Goal: Transaction & Acquisition: Purchase product/service

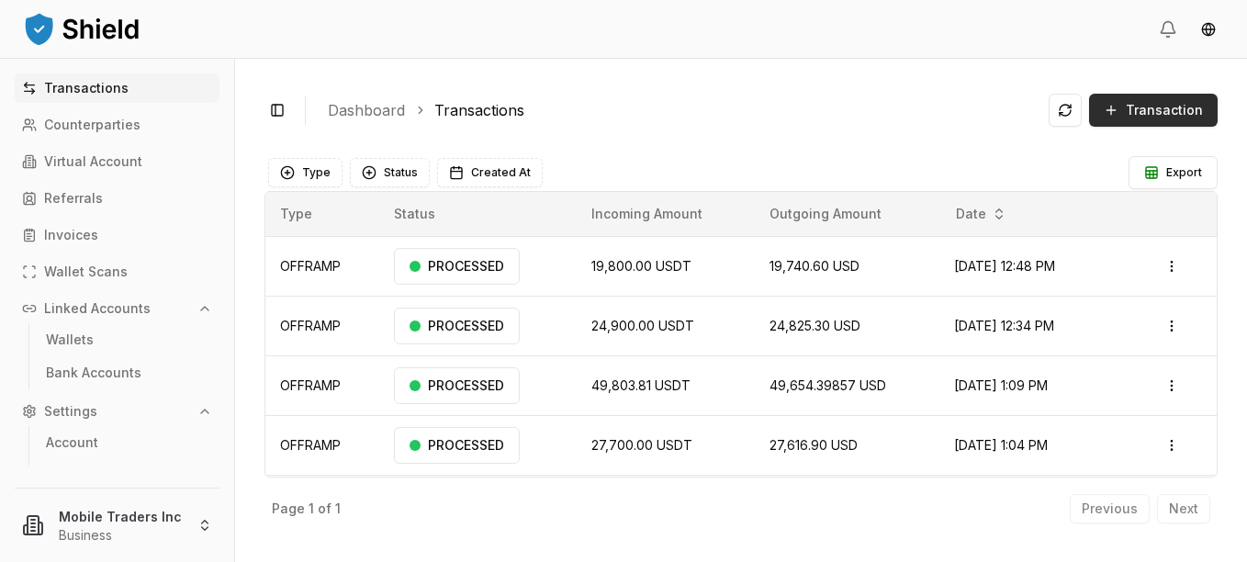
click at [1157, 98] on button "Transaction" at bounding box center [1153, 110] width 129 height 33
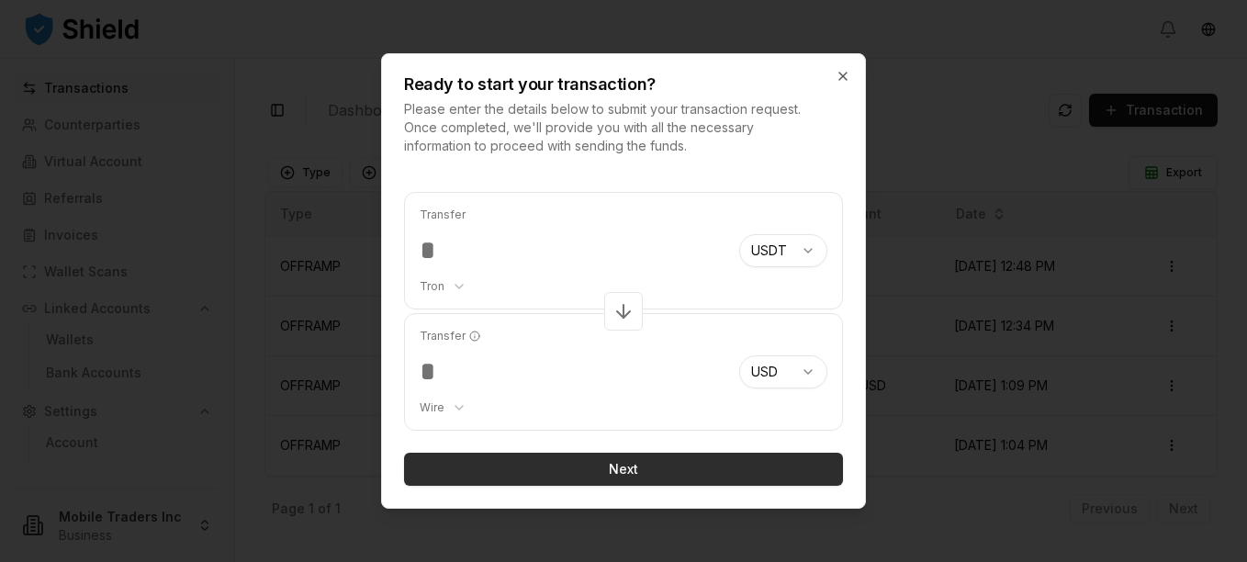
type input "*****"
click at [582, 462] on button "Next" at bounding box center [623, 469] width 439 height 33
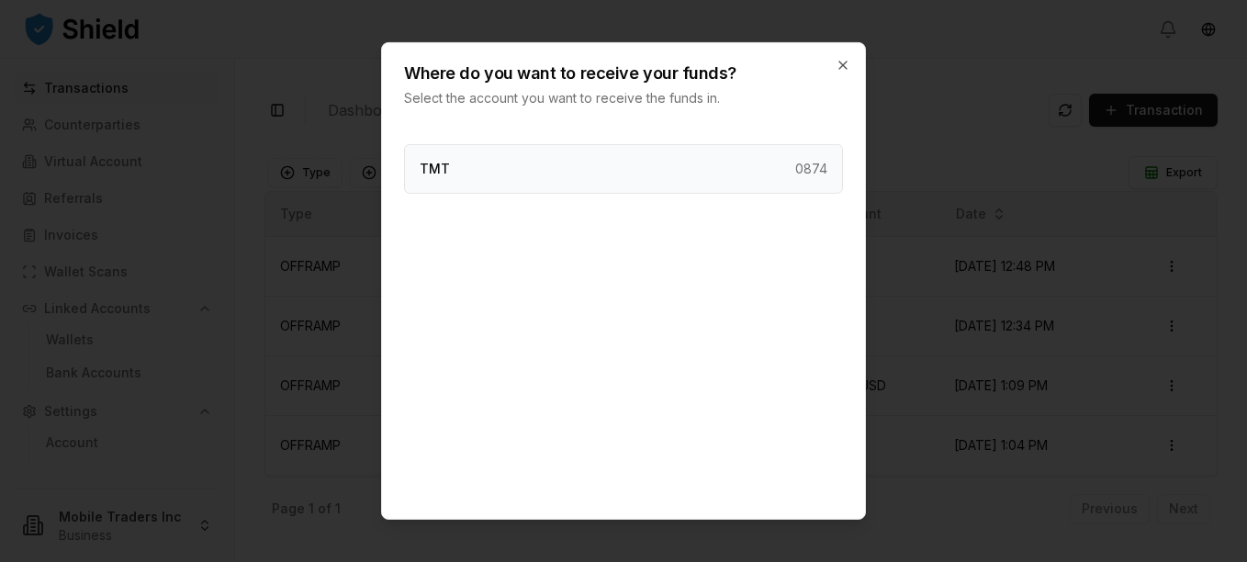
click at [484, 163] on div "TMT 0874" at bounding box center [623, 169] width 439 height 50
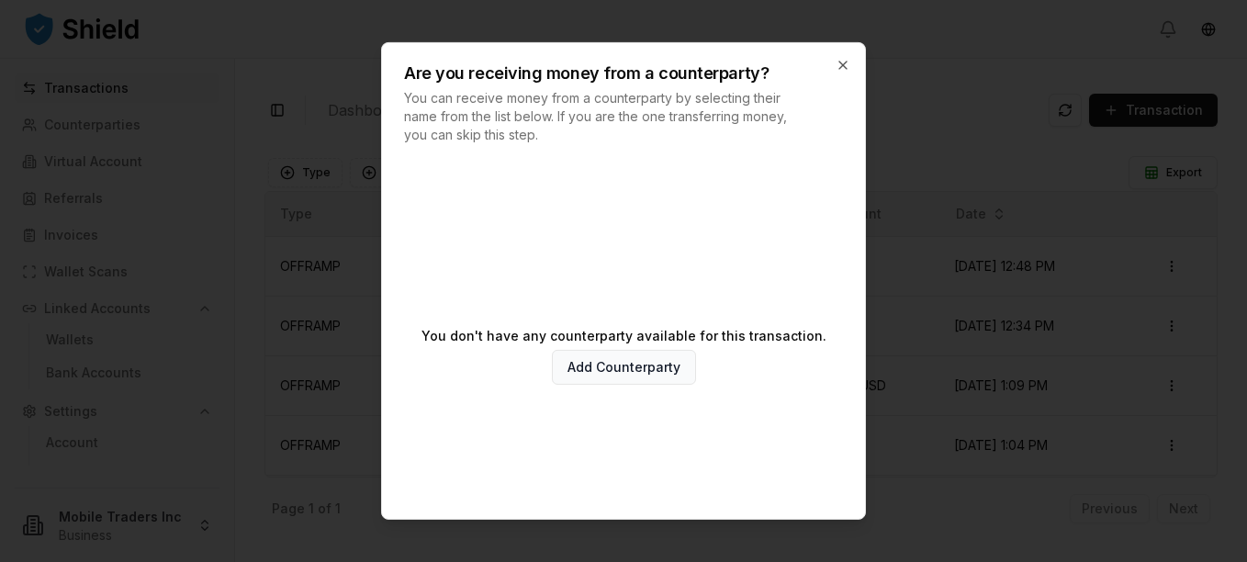
scroll to position [99, 0]
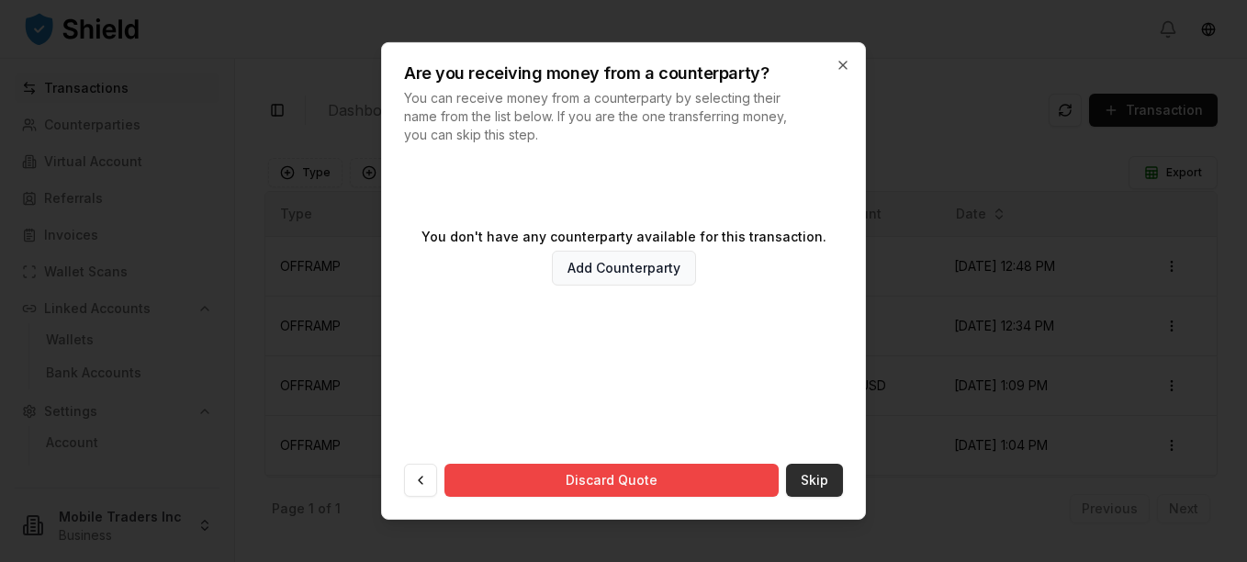
click at [793, 479] on button "Skip" at bounding box center [814, 480] width 57 height 33
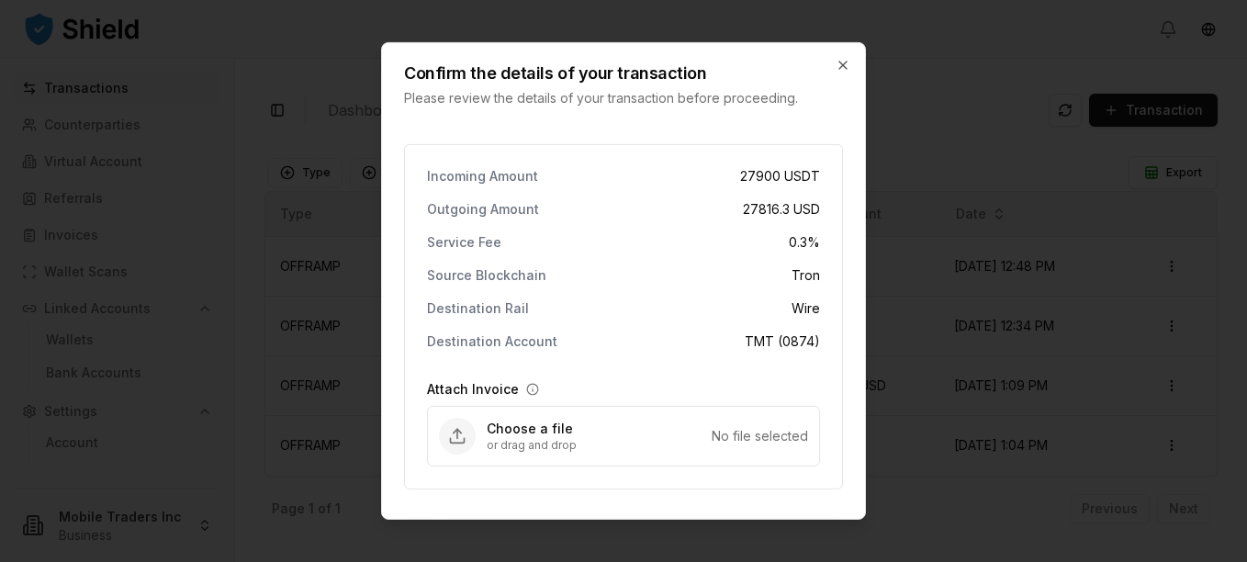
scroll to position [55, 0]
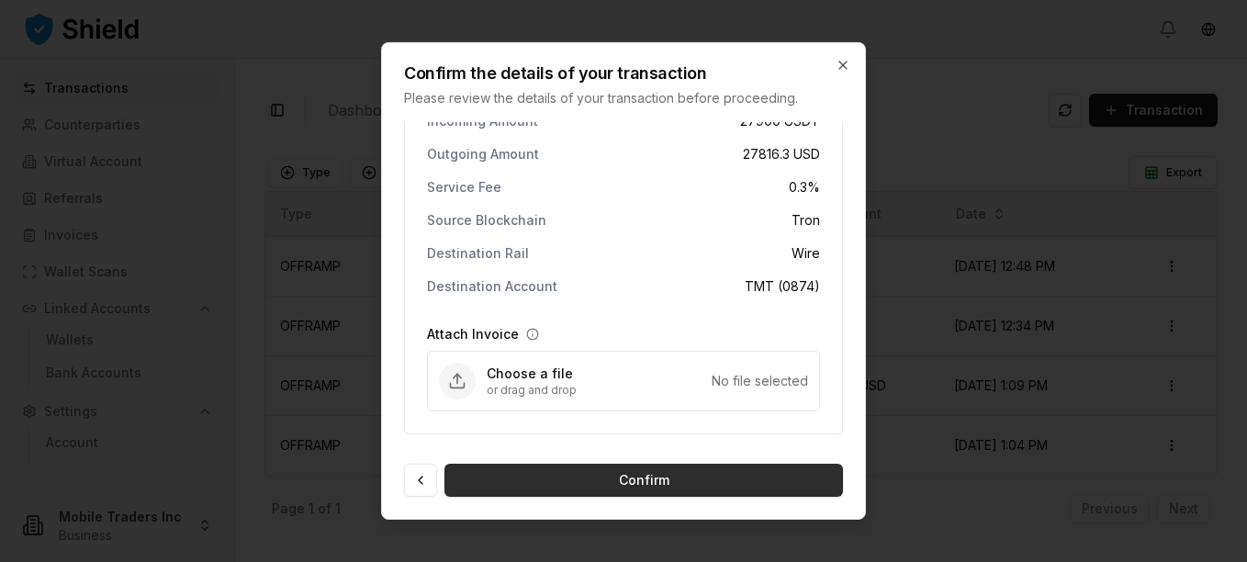
click at [628, 477] on button "Confirm" at bounding box center [643, 480] width 399 height 33
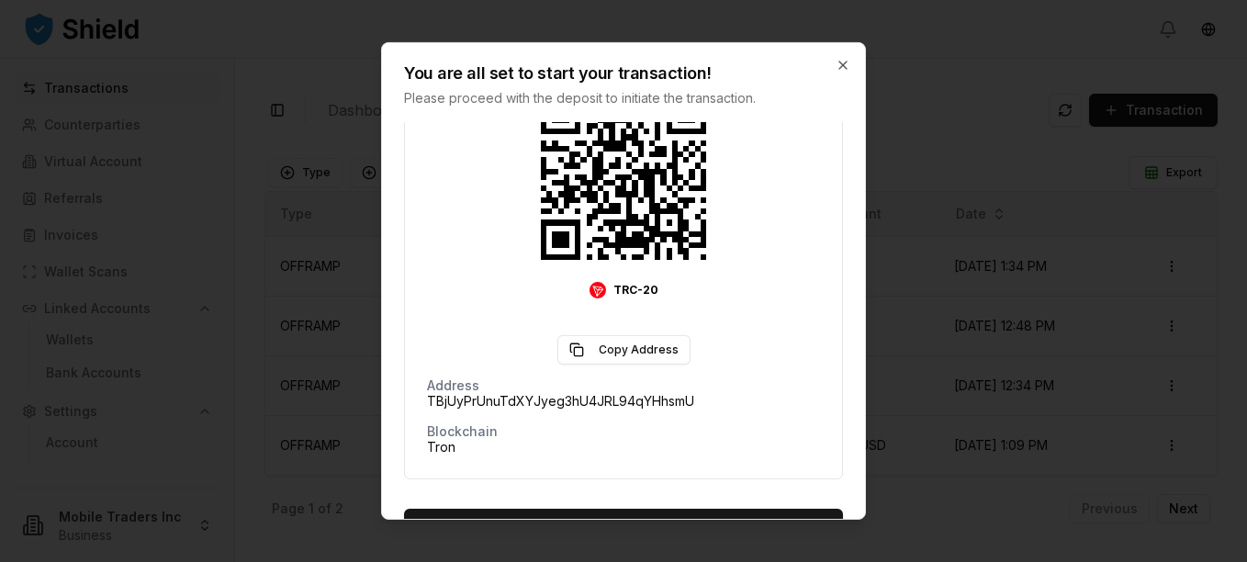
scroll to position [363, 0]
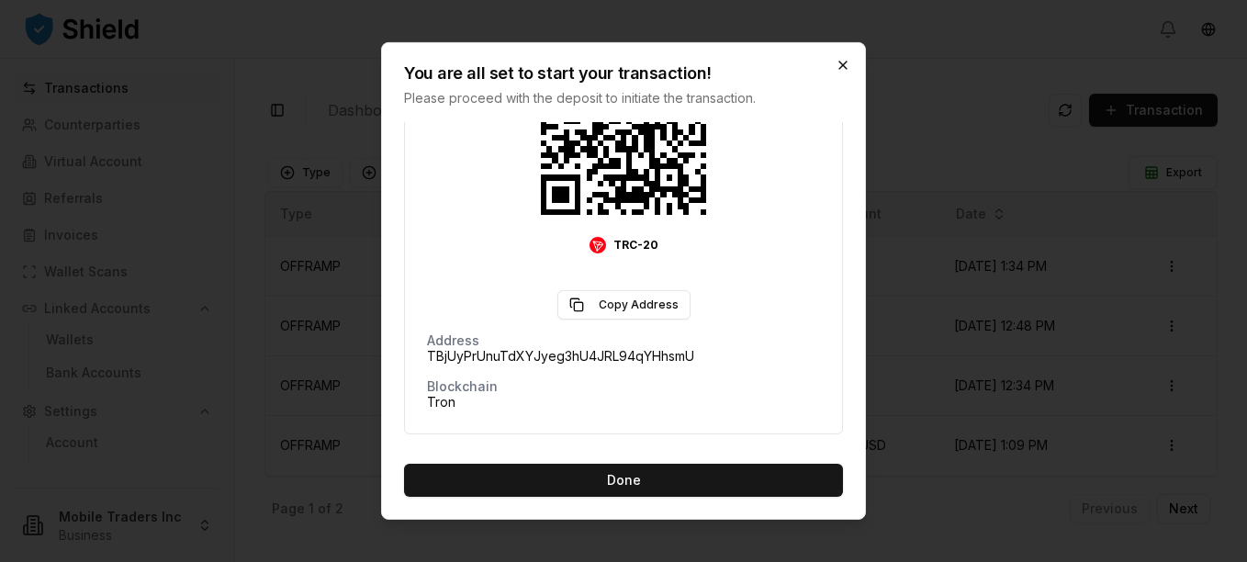
click at [842, 68] on icon "button" at bounding box center [843, 65] width 15 height 15
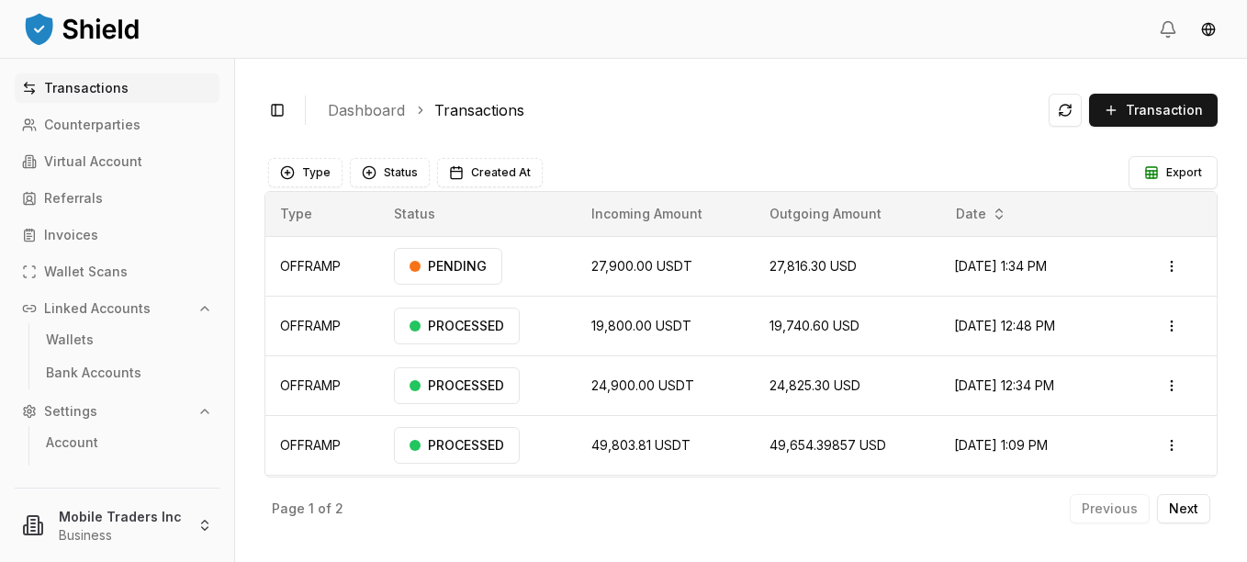
click at [1165, 274] on html "Transactions Counterparties Virtual Account Referrals Invoices Wallet Scans Lin…" at bounding box center [623, 281] width 1247 height 562
click at [1106, 370] on p "Delete" at bounding box center [1119, 364] width 37 height 11
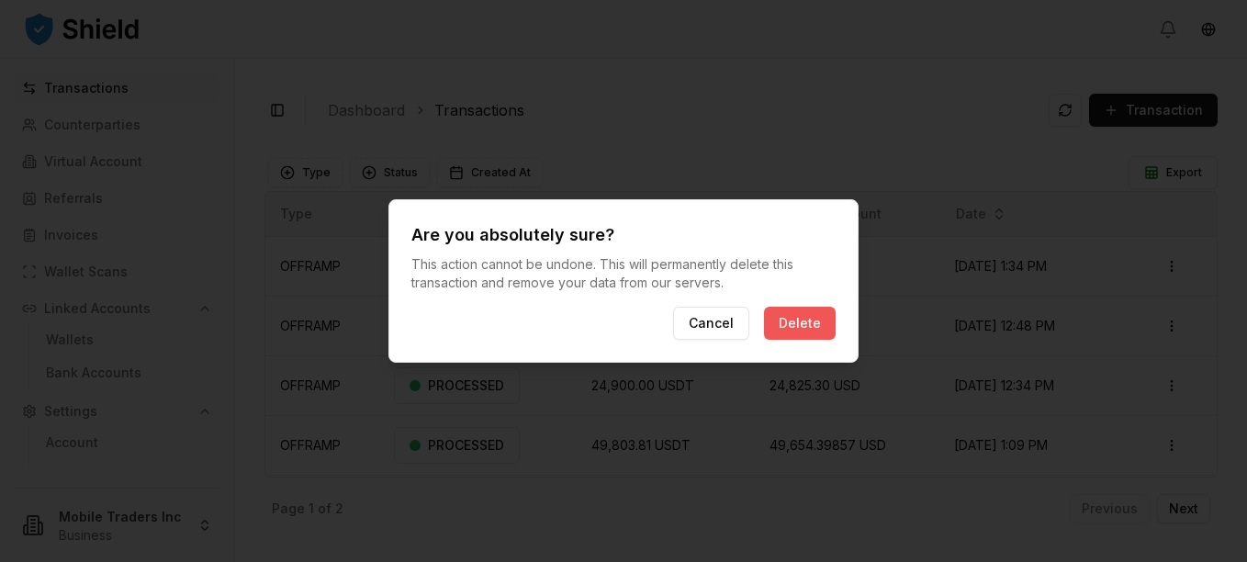
click at [805, 332] on button "Delete" at bounding box center [800, 323] width 72 height 33
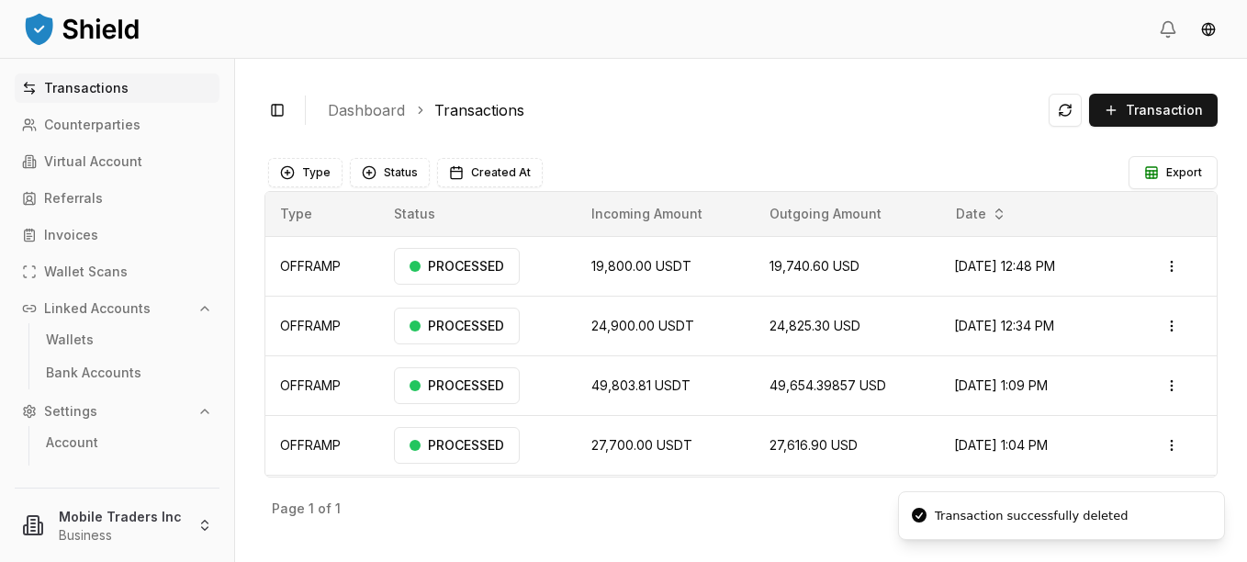
click at [1148, 115] on span "Transaction" at bounding box center [1164, 110] width 77 height 18
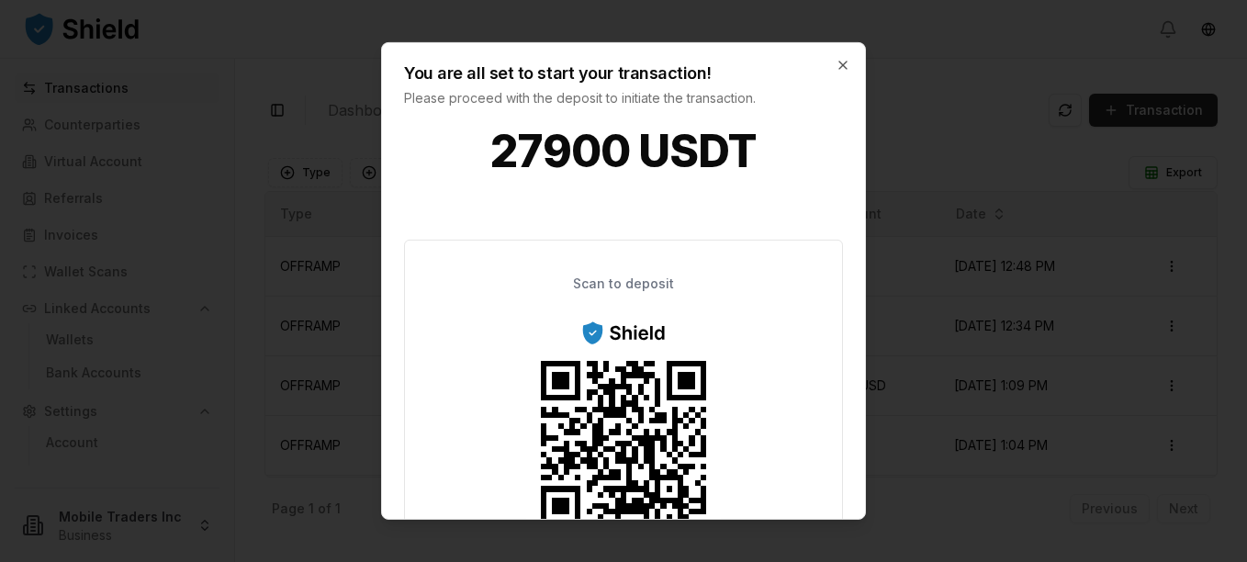
scroll to position [0, 0]
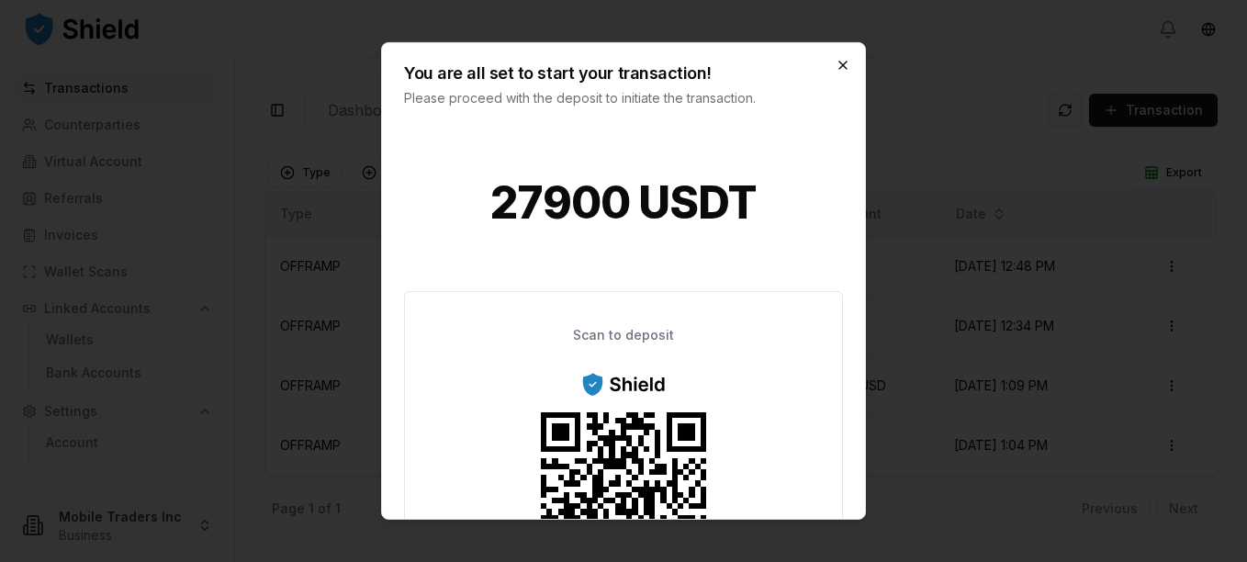
click at [843, 66] on icon "button" at bounding box center [843, 65] width 15 height 15
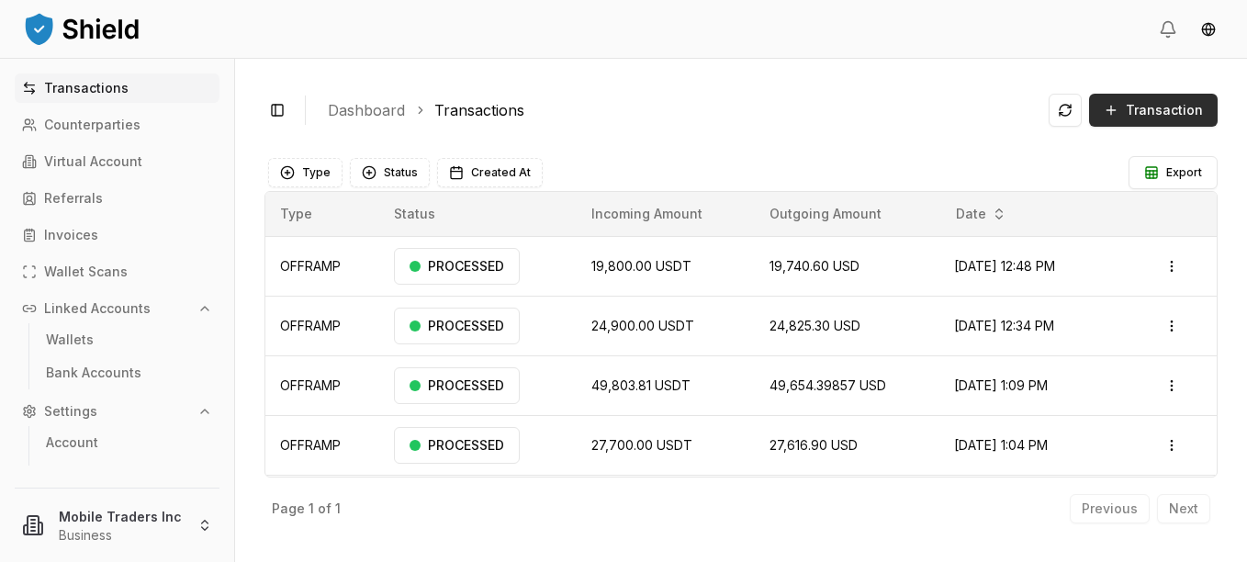
click at [1115, 100] on button "Transaction" at bounding box center [1153, 110] width 129 height 33
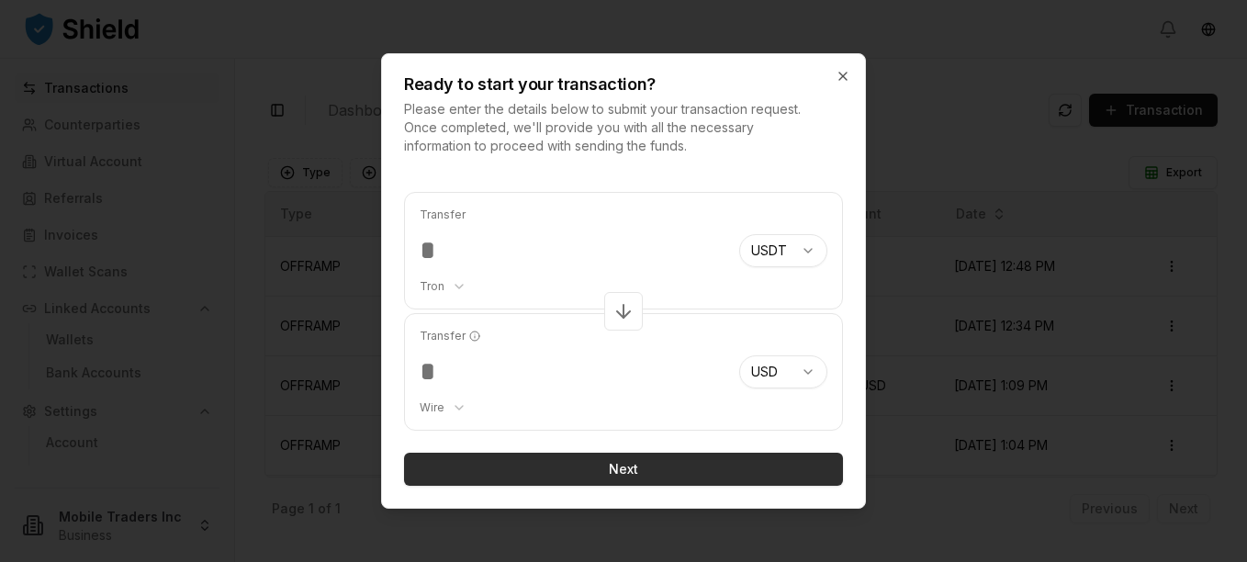
type input "*****"
click at [574, 471] on button "Next" at bounding box center [623, 469] width 439 height 33
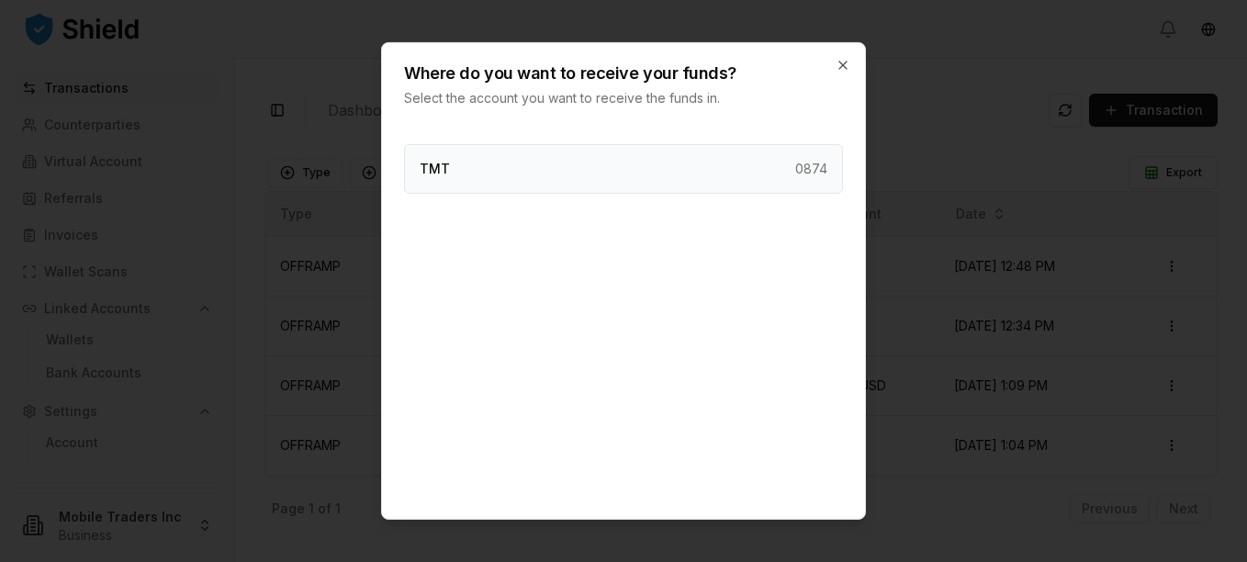
click at [475, 178] on div "TMT 0874" at bounding box center [623, 169] width 439 height 50
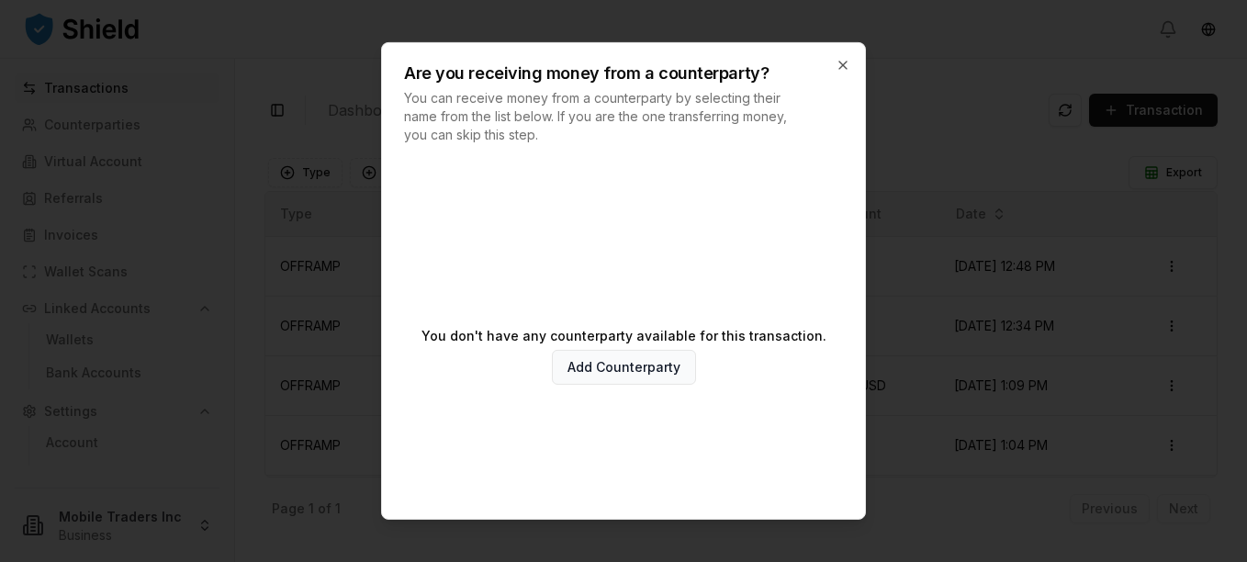
scroll to position [99, 0]
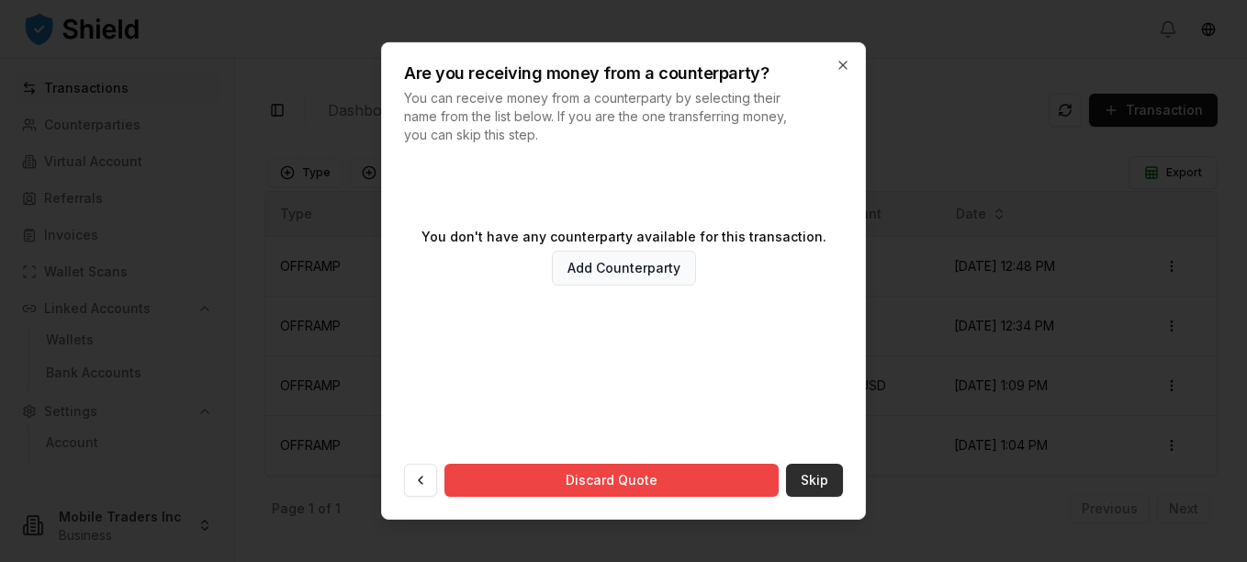
click at [802, 483] on button "Skip" at bounding box center [814, 480] width 57 height 33
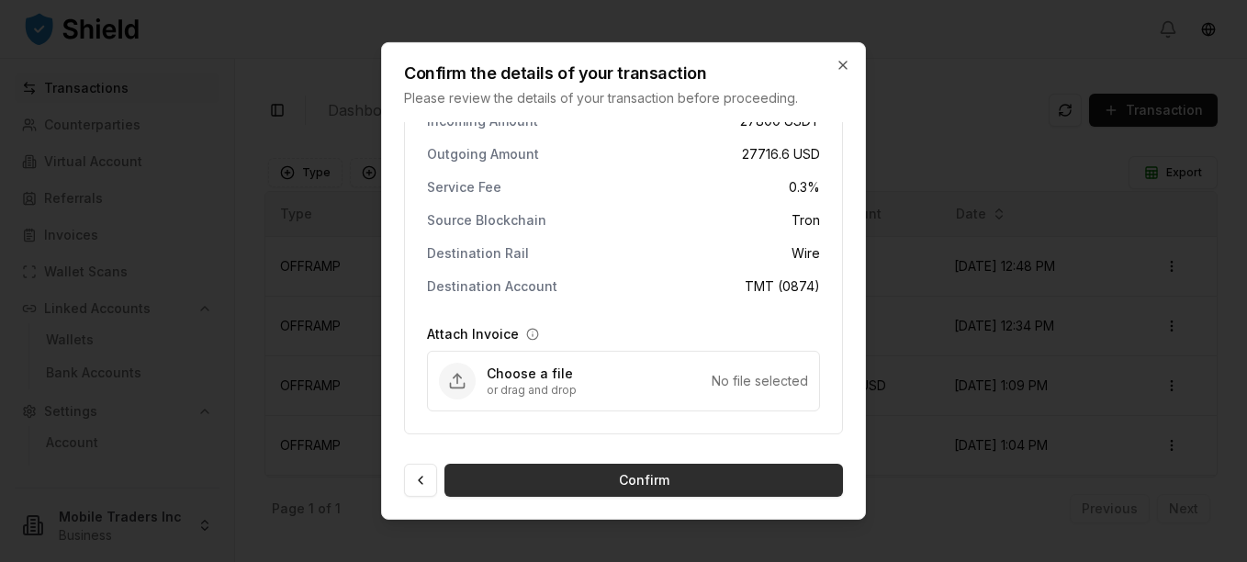
click at [598, 492] on button "Confirm" at bounding box center [643, 480] width 399 height 33
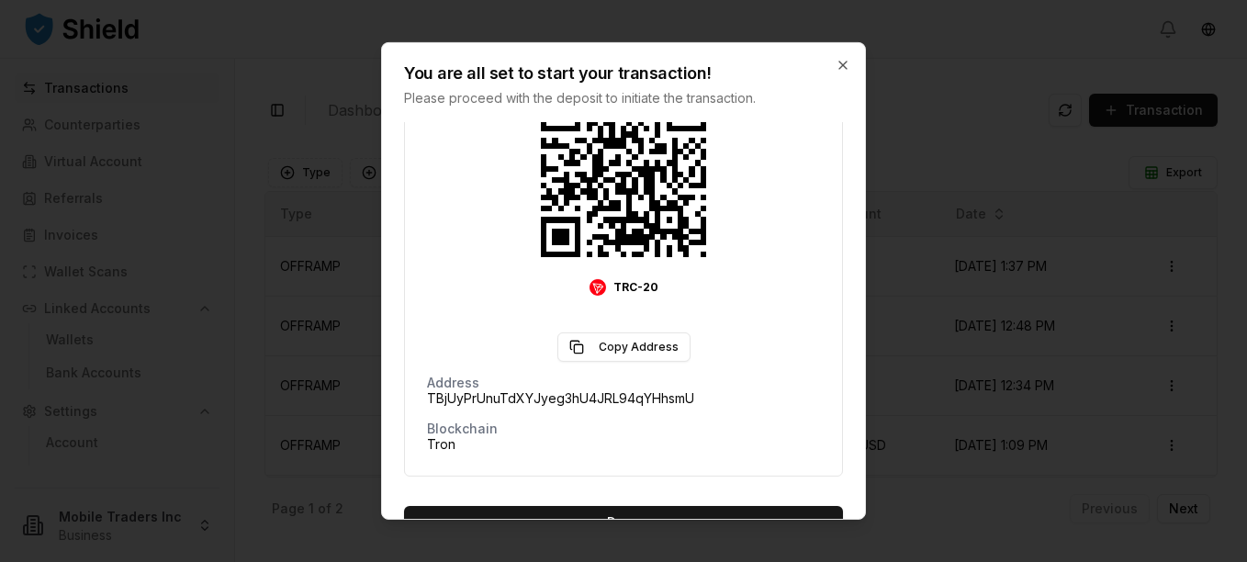
scroll to position [363, 0]
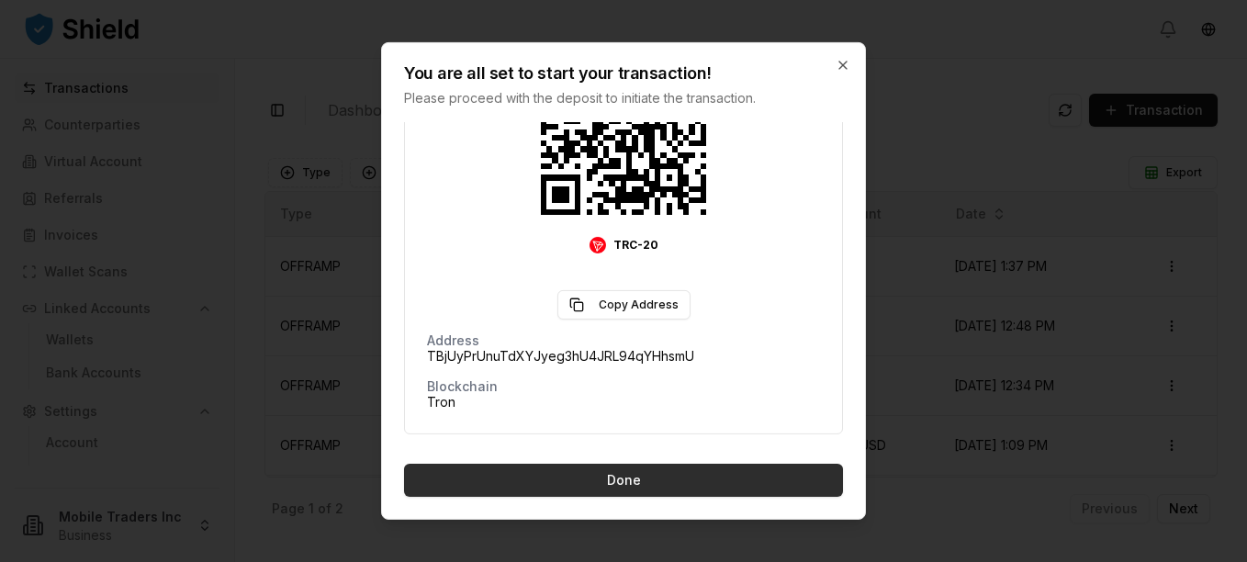
click at [578, 488] on button "Done" at bounding box center [623, 480] width 439 height 33
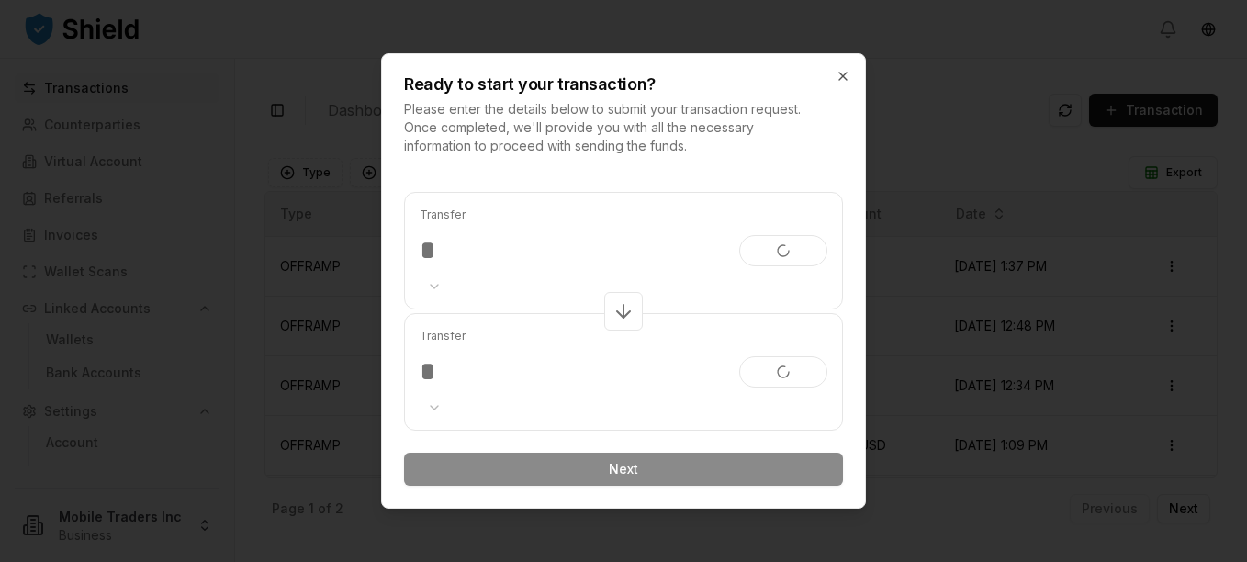
scroll to position [0, 0]
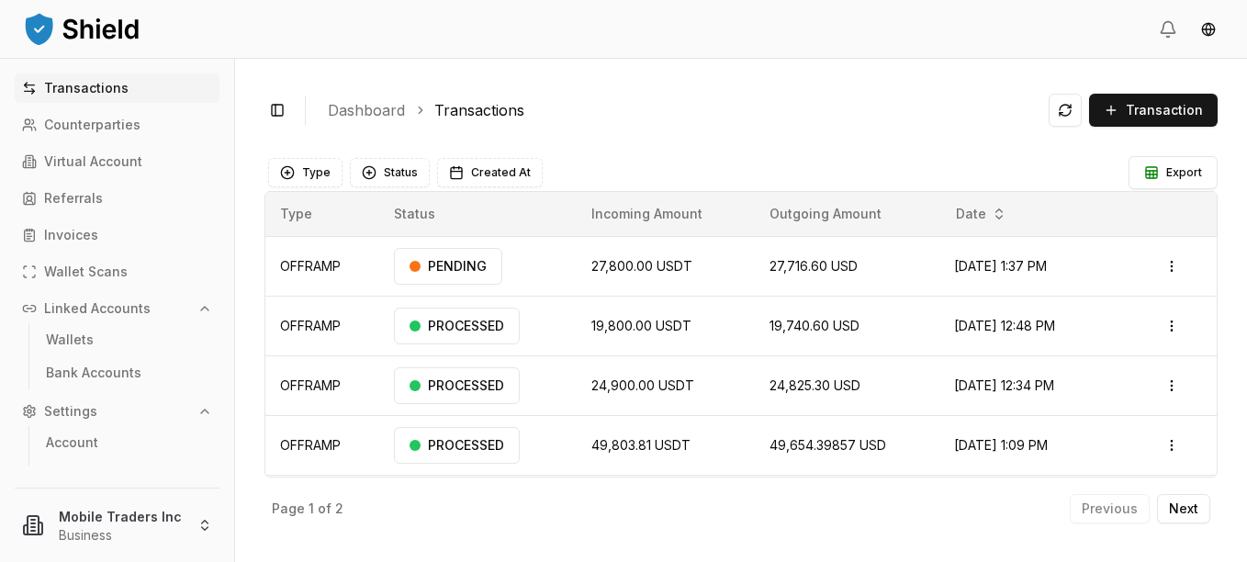
click at [655, 56] on header at bounding box center [623, 29] width 1247 height 59
click at [469, 113] on link "Transactions" at bounding box center [479, 110] width 90 height 22
drag, startPoint x: 469, startPoint y: 113, endPoint x: 387, endPoint y: 77, distance: 90.1
click at [387, 77] on div "Toggle Sidebar Dashboard Transactions Transaction OFFRAMP 27,800.00 USDT 27,716…" at bounding box center [741, 310] width 1012 height 503
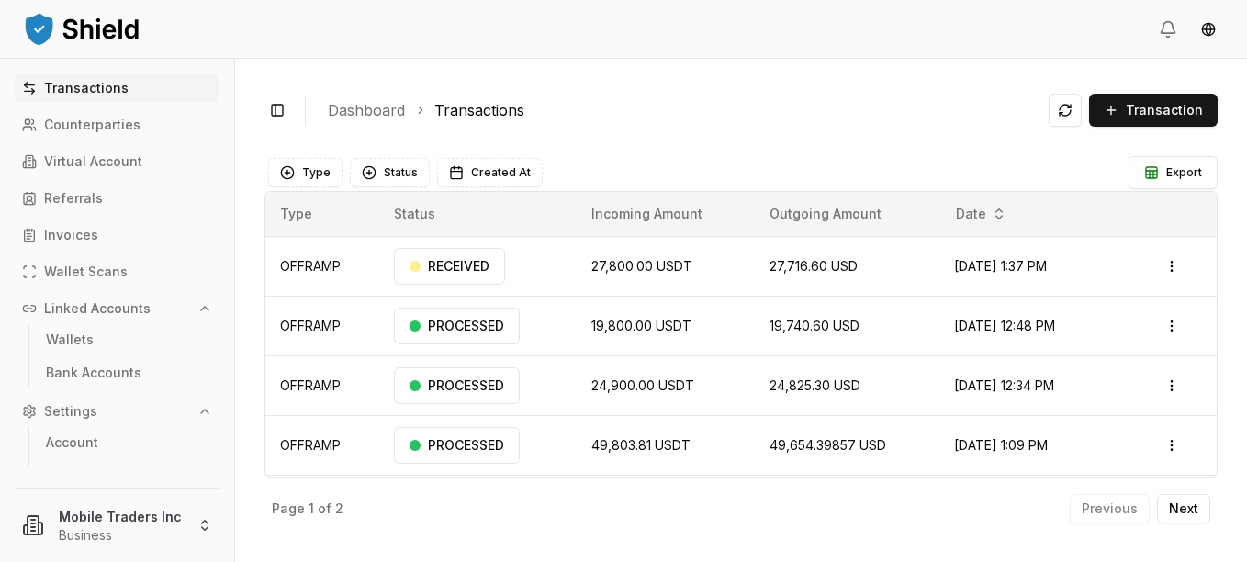
click at [491, 107] on link "Transactions" at bounding box center [479, 110] width 90 height 22
drag, startPoint x: 491, startPoint y: 107, endPoint x: 390, endPoint y: 84, distance: 103.6
click at [390, 84] on div "Toggle Sidebar Dashboard Transactions Transaction OFFRAMP 27,800.00 USDT 27,716…" at bounding box center [741, 310] width 1012 height 503
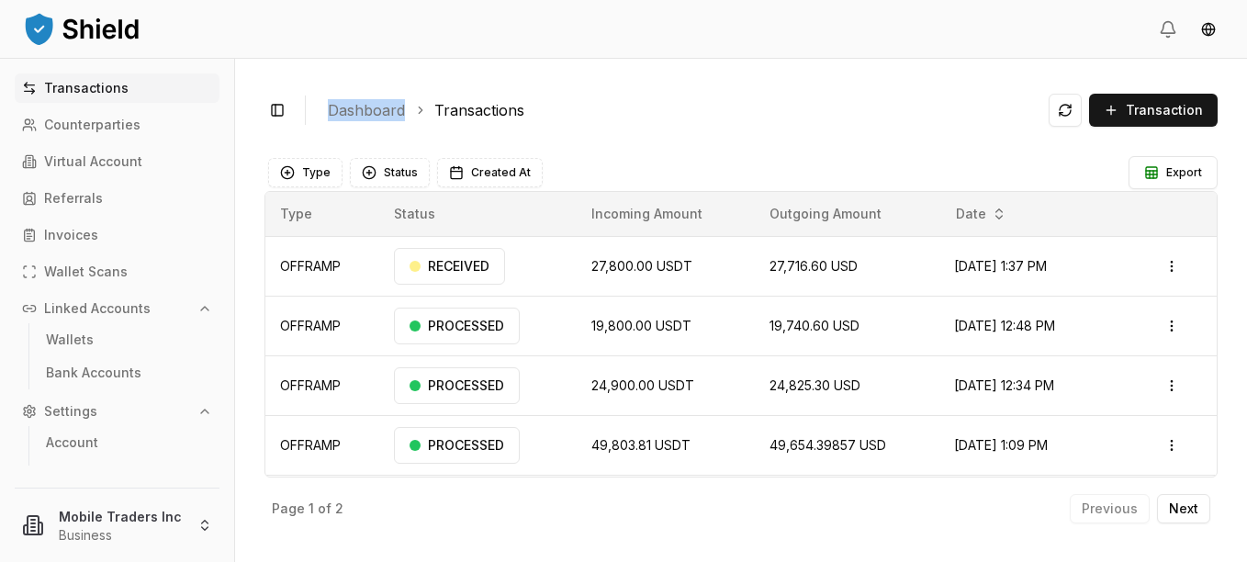
copy link "Dashboard"
click at [493, 117] on link "Transactions" at bounding box center [479, 110] width 90 height 22
click at [477, 107] on link "Transactions" at bounding box center [479, 110] width 90 height 22
drag, startPoint x: 477, startPoint y: 107, endPoint x: 451, endPoint y: 111, distance: 26.9
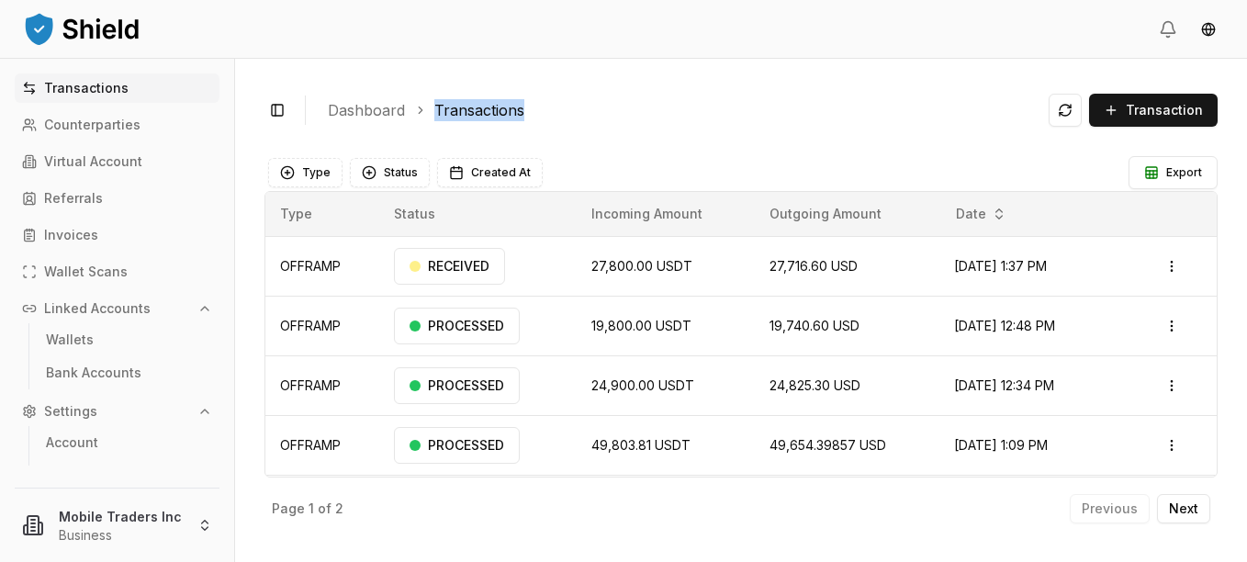
click at [451, 111] on link "Transactions" at bounding box center [479, 110] width 90 height 22
drag, startPoint x: 451, startPoint y: 111, endPoint x: 622, endPoint y: 111, distance: 170.8
click at [622, 111] on ol "Dashboard Transactions" at bounding box center [681, 110] width 706 height 22
click at [489, 111] on link "Transactions" at bounding box center [479, 110] width 90 height 22
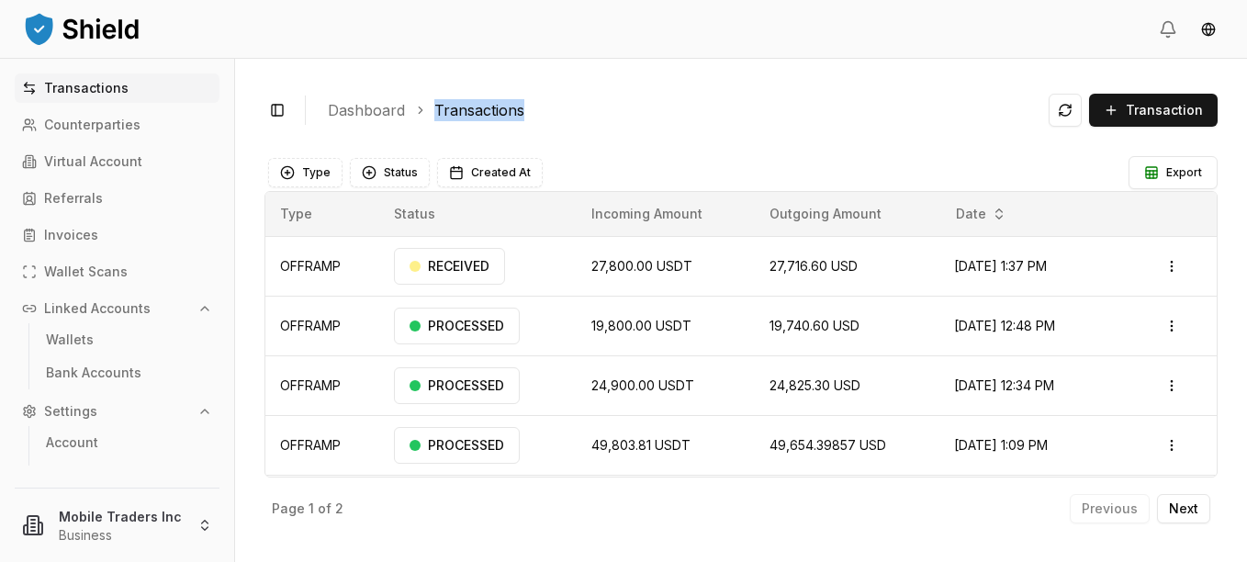
click at [489, 111] on link "Transactions" at bounding box center [479, 110] width 90 height 22
copy link "Transactions"
click at [546, 129] on div "Toggle Sidebar Dashboard Transactions Transaction" at bounding box center [740, 110] width 953 height 44
click at [376, 107] on link "Dashboard" at bounding box center [366, 110] width 77 height 22
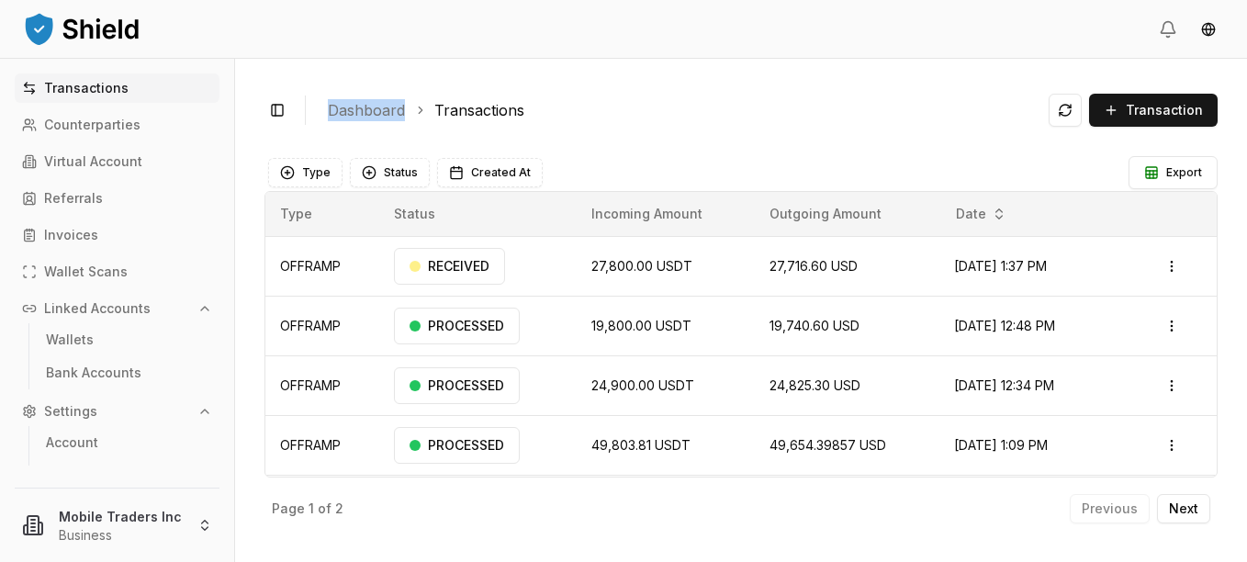
drag, startPoint x: 376, startPoint y: 107, endPoint x: 359, endPoint y: 118, distance: 19.4
click at [359, 118] on link "Dashboard" at bounding box center [366, 110] width 77 height 22
